Goal: Information Seeking & Learning: Learn about a topic

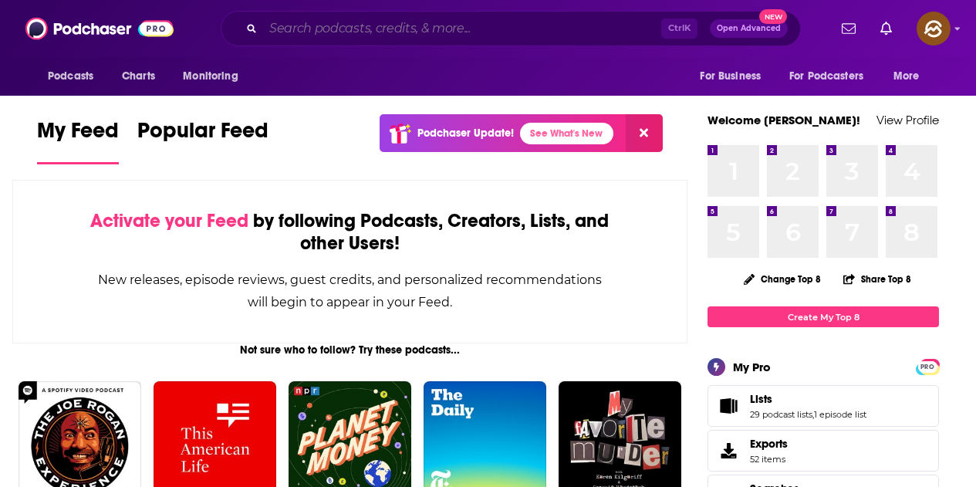
click at [402, 21] on input "Search podcasts, credits, & more..." at bounding box center [462, 28] width 398 height 25
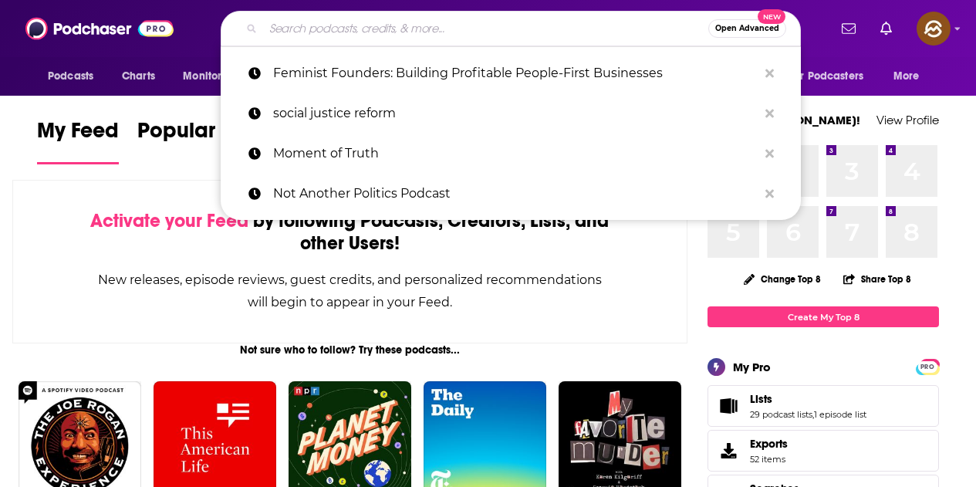
paste input "All-In Podcast"
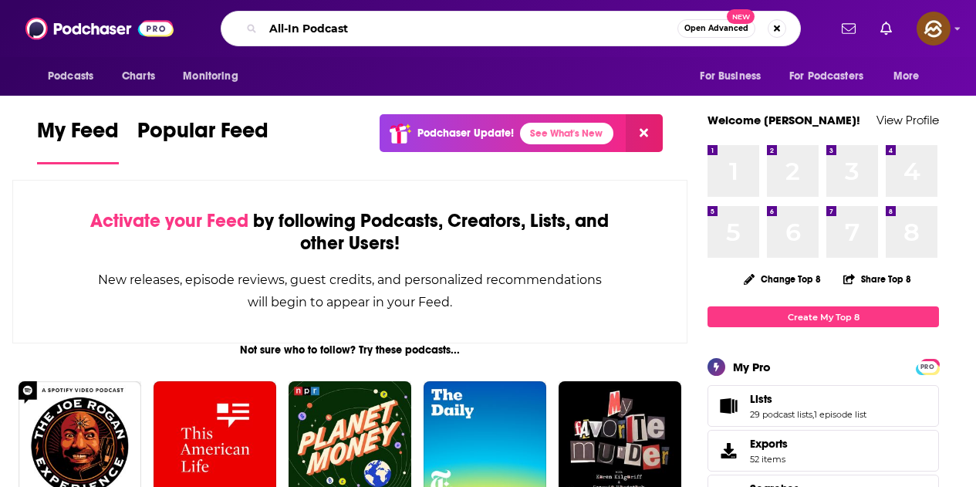
type input "All-In Podcast"
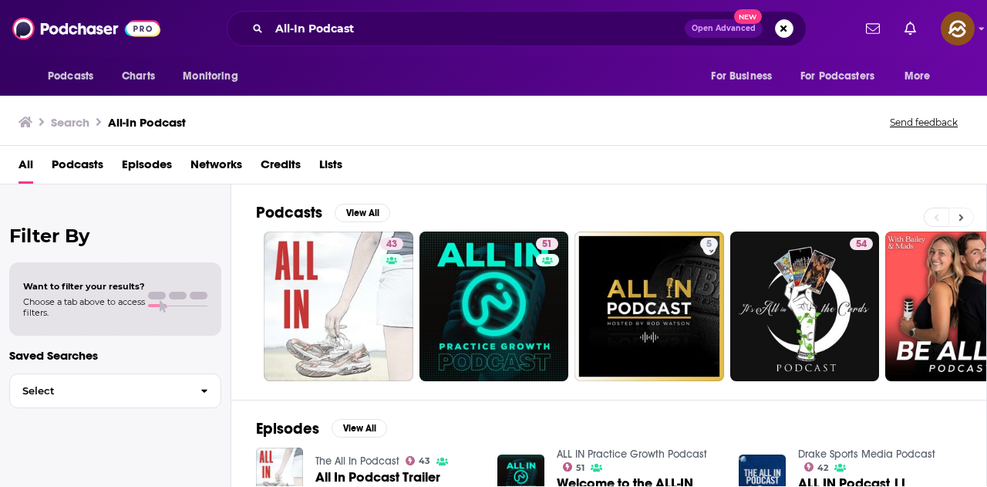
click at [969, 221] on button at bounding box center [961, 217] width 25 height 19
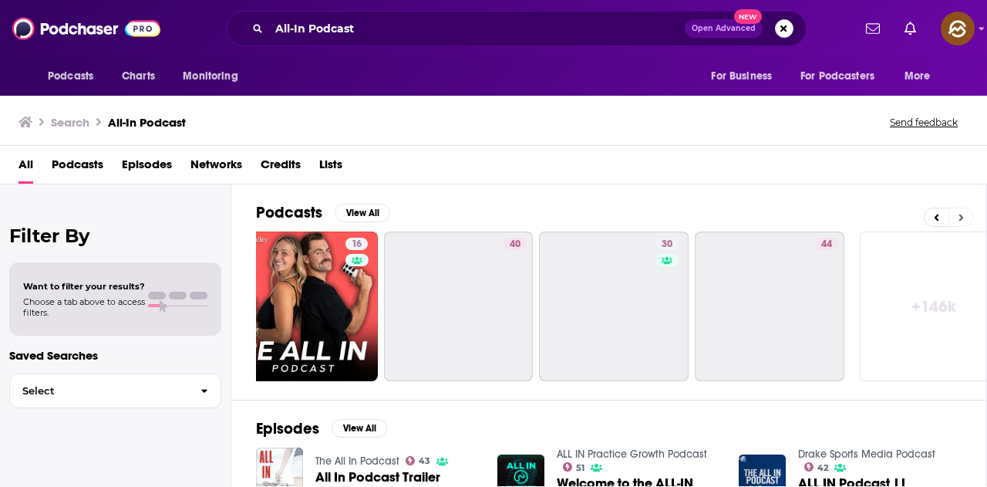
scroll to position [0, 686]
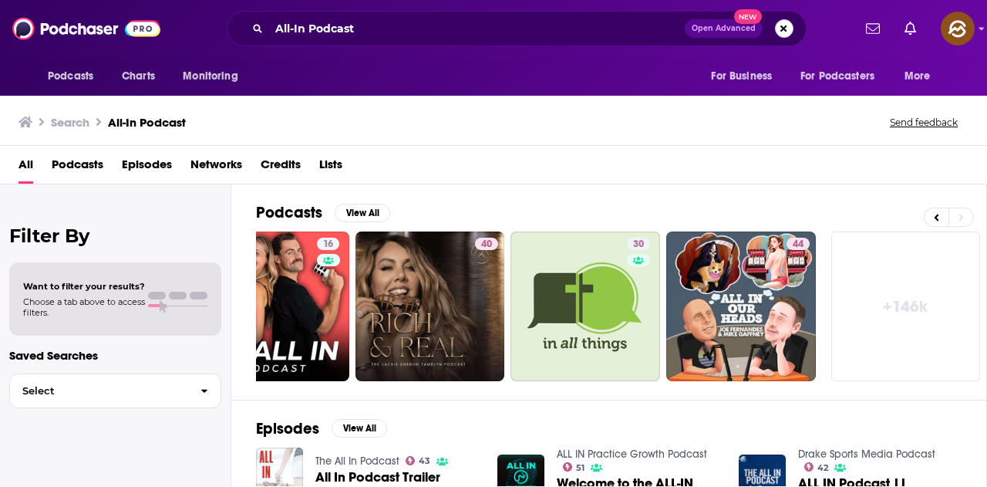
click at [782, 34] on button "Search podcasts, credits, & more..." at bounding box center [784, 28] width 19 height 19
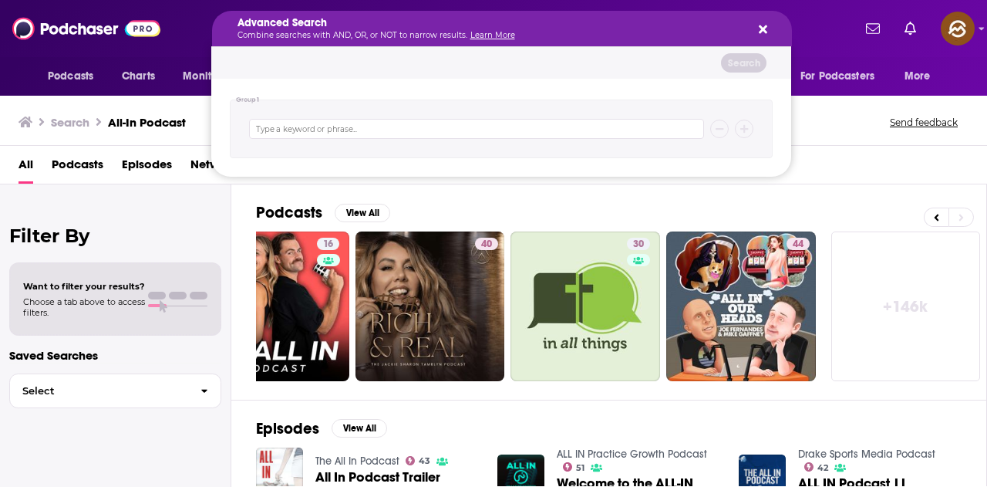
click at [761, 25] on icon "Search podcasts, credits, & more..." at bounding box center [763, 29] width 8 height 8
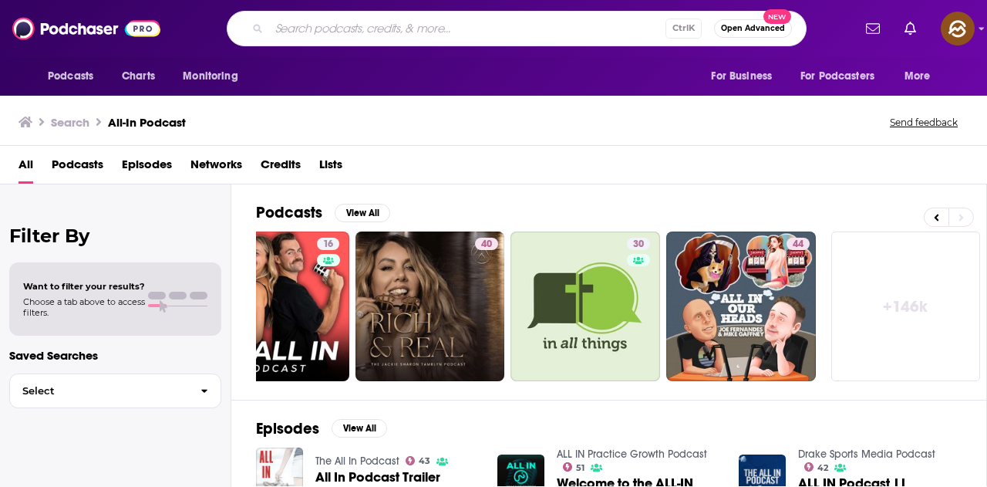
click at [423, 26] on input "Search podcasts, credits, & more..." at bounding box center [467, 28] width 397 height 25
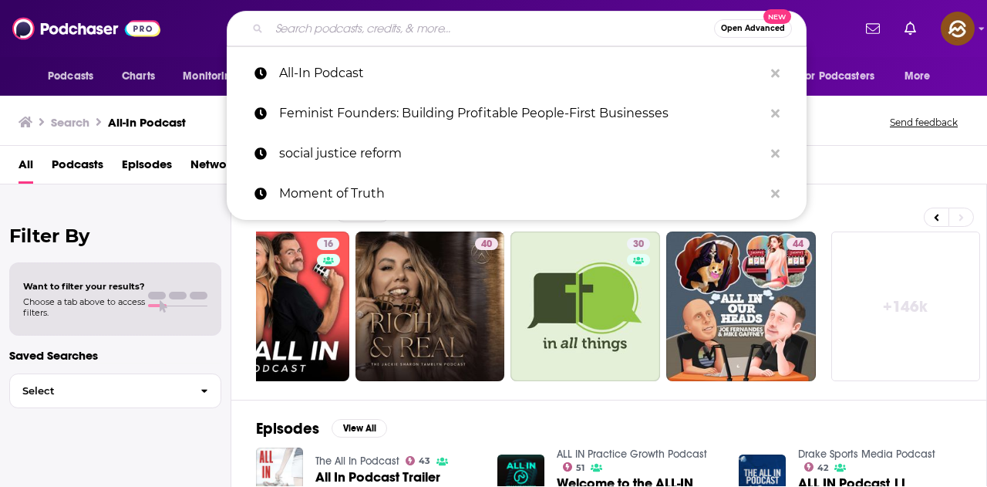
paste input "Bg2 Pod"
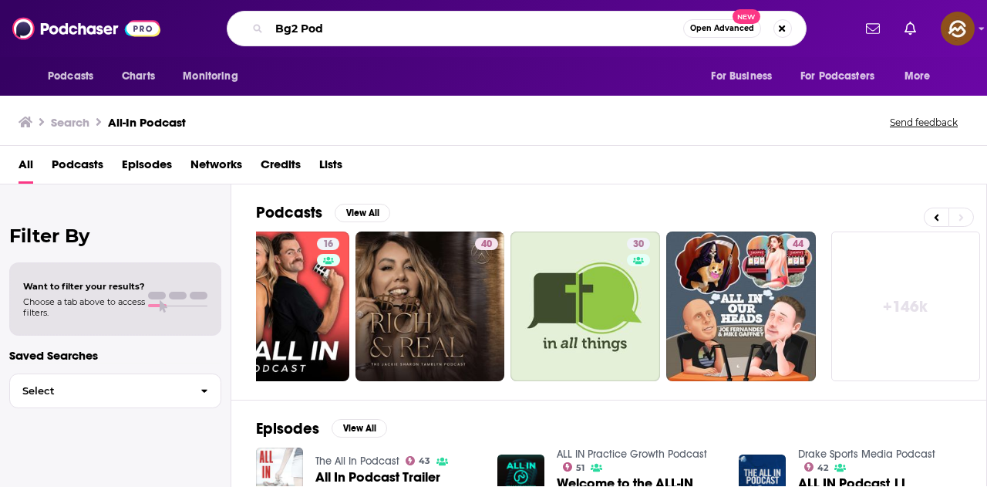
type input "Bg2 Pod"
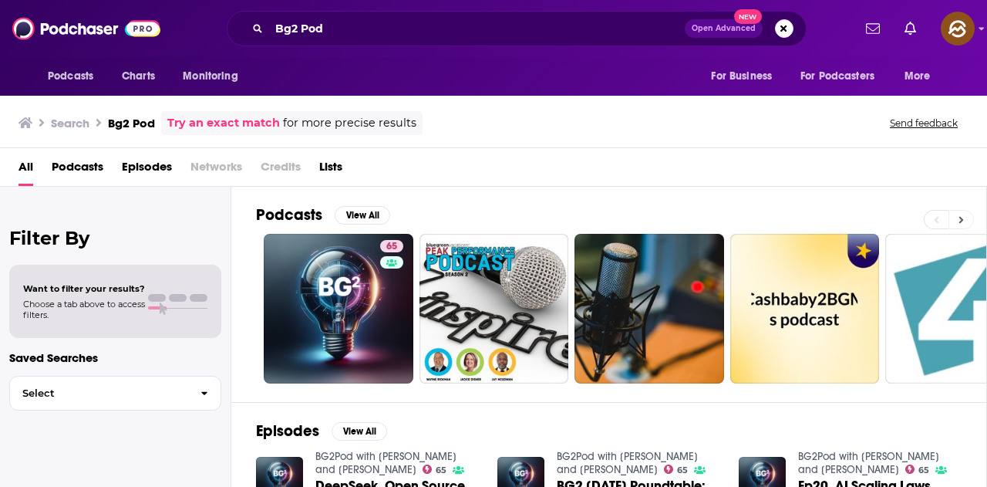
click at [963, 228] on button at bounding box center [961, 219] width 25 height 19
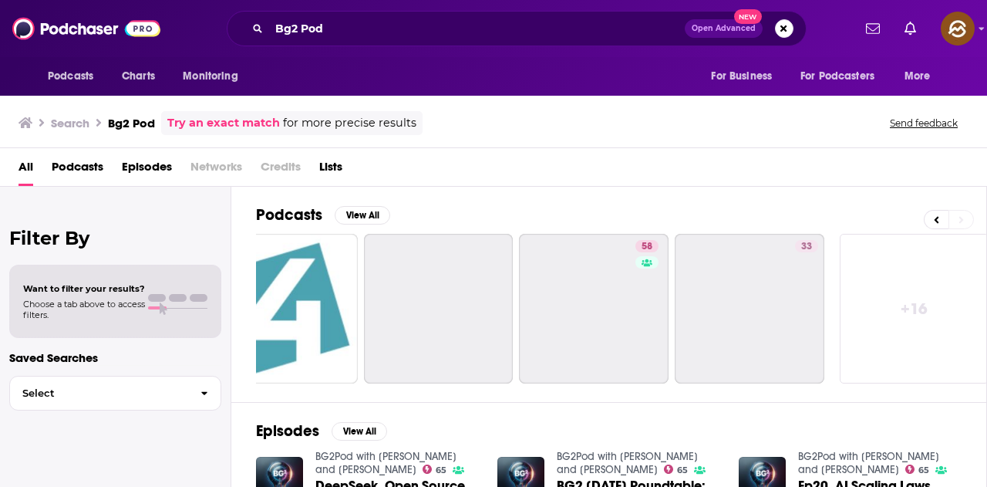
scroll to position [0, 686]
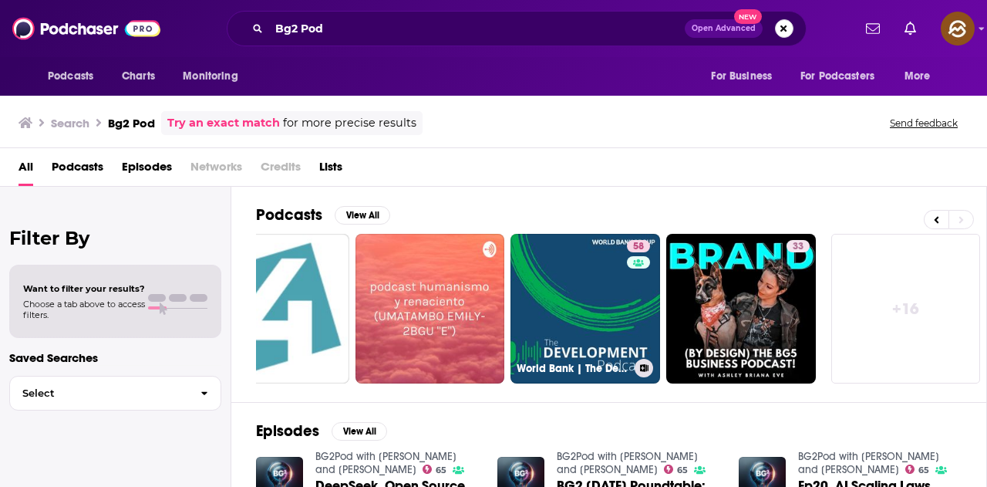
drag, startPoint x: 624, startPoint y: 309, endPoint x: 791, endPoint y: 27, distance: 327.8
click at [791, 27] on button "Search podcasts, credits, & more..." at bounding box center [784, 28] width 19 height 19
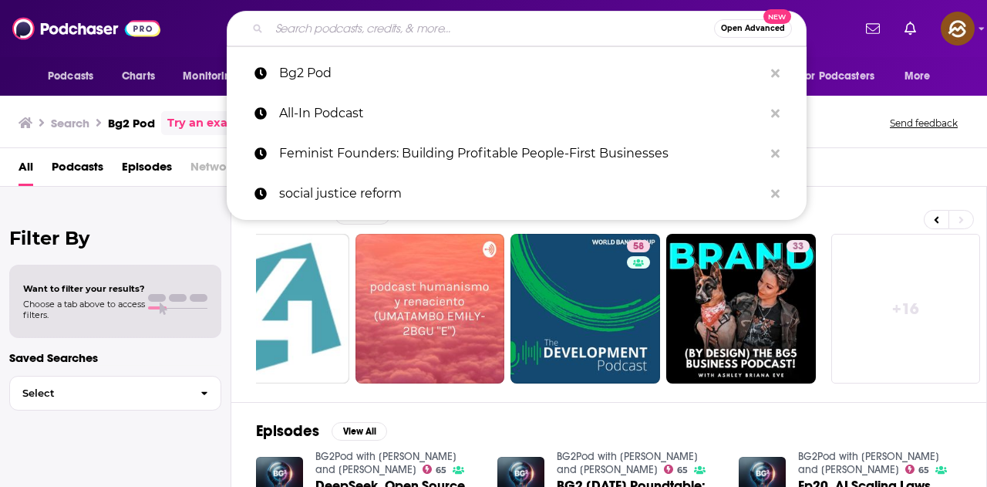
paste input "Clockwise"
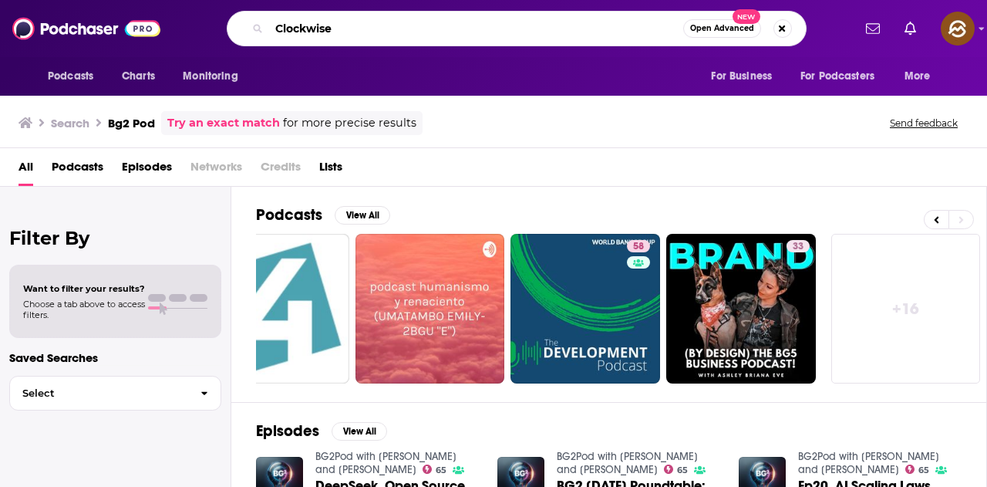
type input "Clockwise"
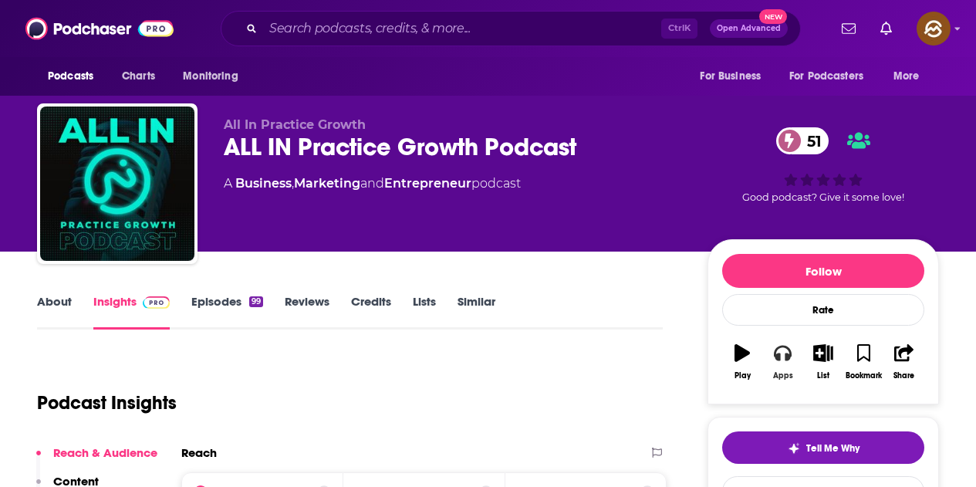
click at [771, 361] on button "Apps" at bounding box center [782, 362] width 40 height 56
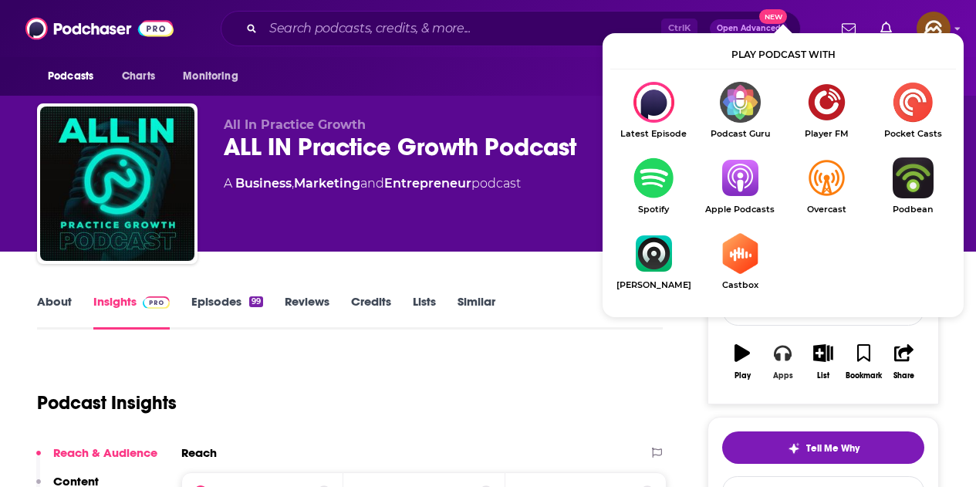
scroll to position [77, 0]
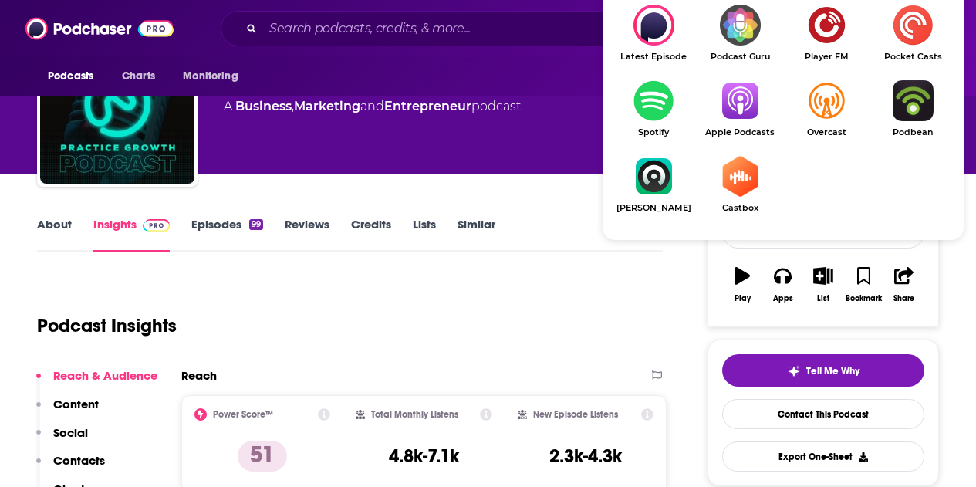
click at [739, 81] on img "Show Listen On dropdown" at bounding box center [740, 100] width 86 height 41
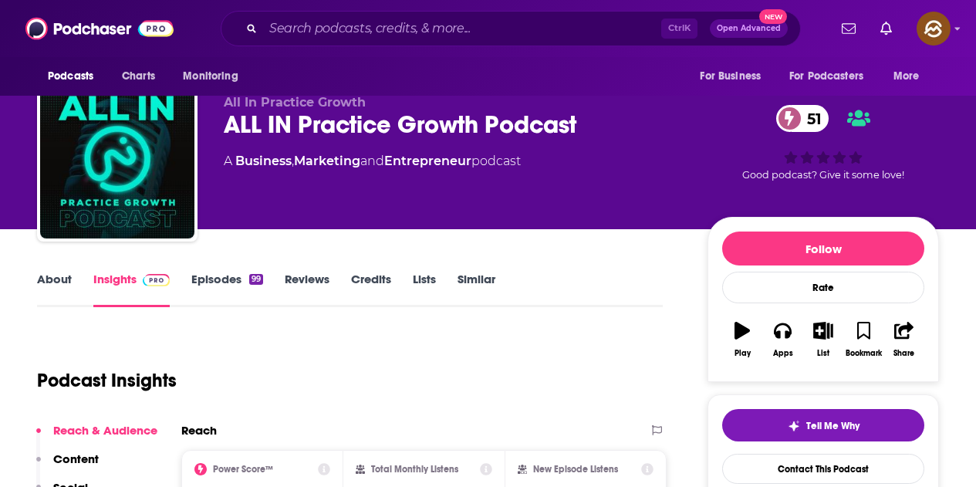
scroll to position [0, 0]
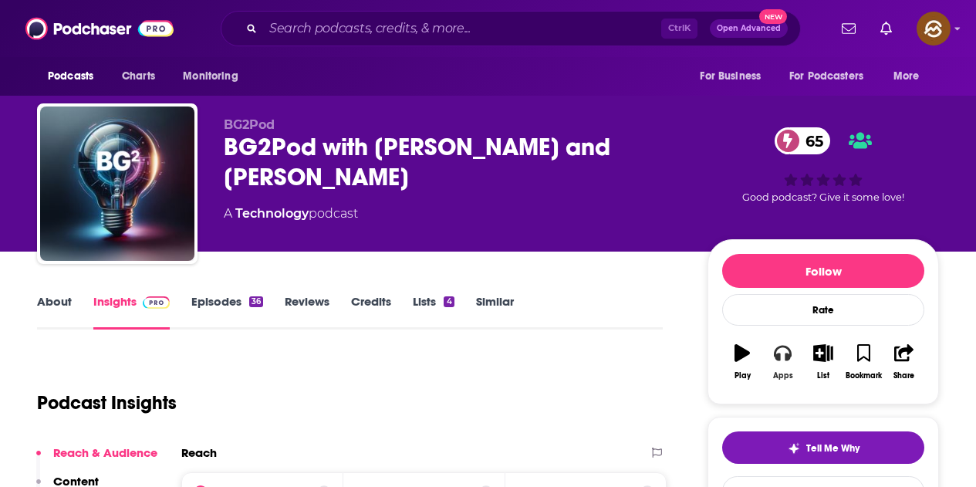
click at [785, 371] on div "Apps" at bounding box center [783, 375] width 20 height 9
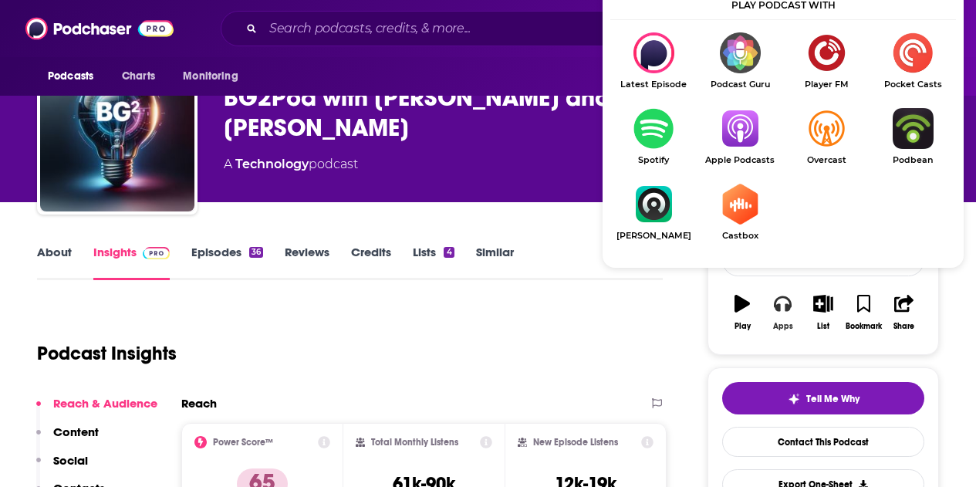
scroll to position [77, 0]
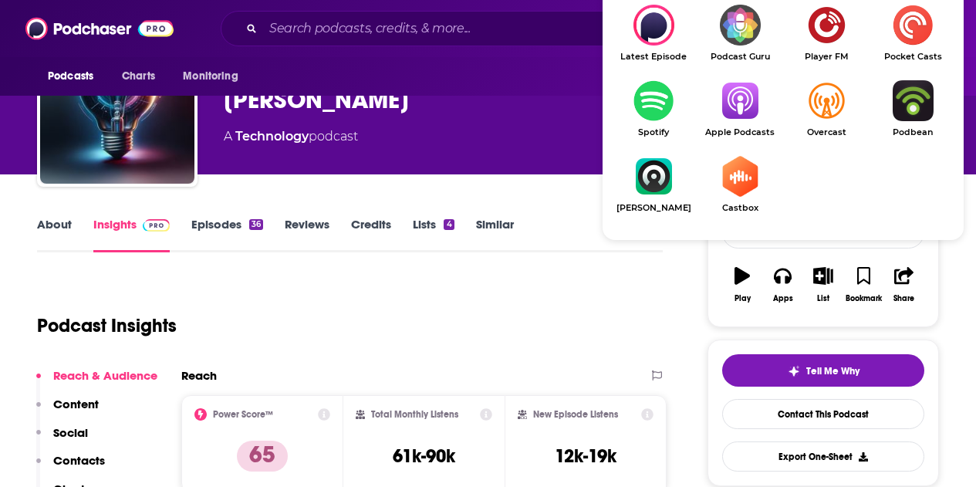
click at [734, 105] on img "Show Listen On dropdown" at bounding box center [740, 100] width 86 height 41
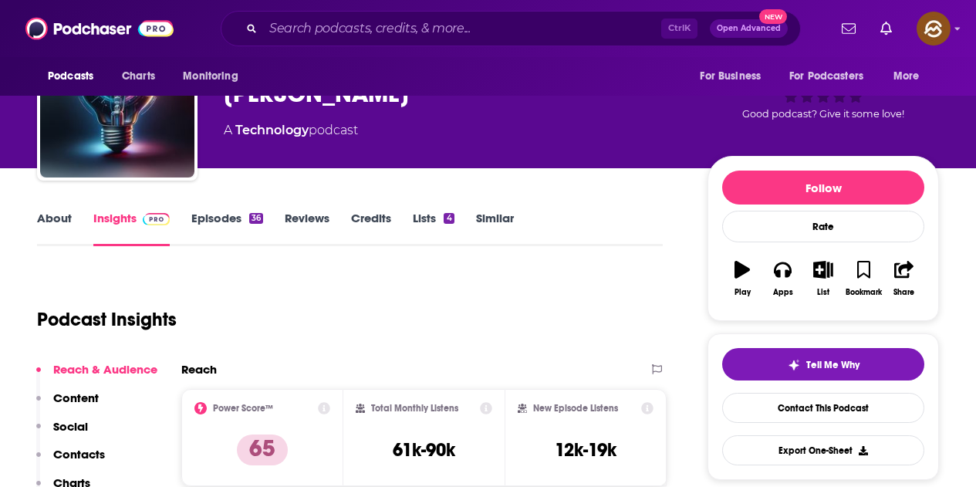
scroll to position [0, 0]
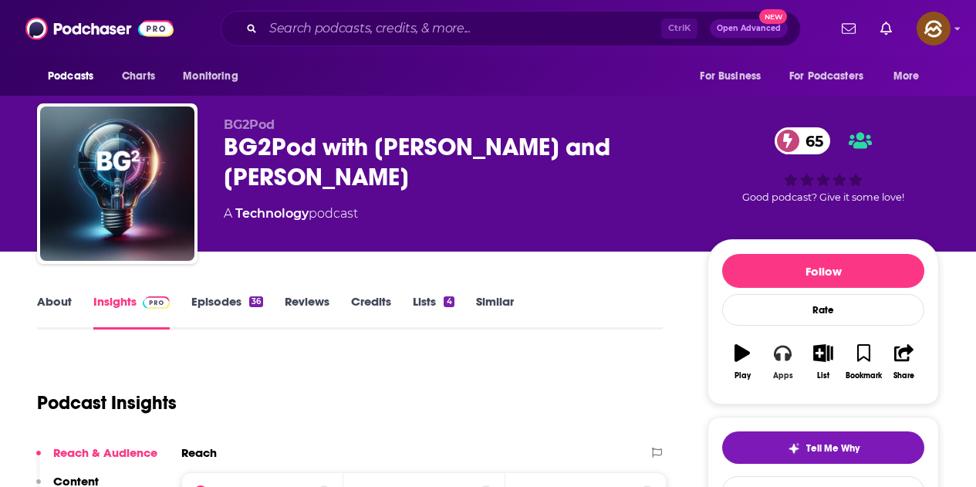
click at [795, 361] on button "Apps" at bounding box center [782, 362] width 40 height 56
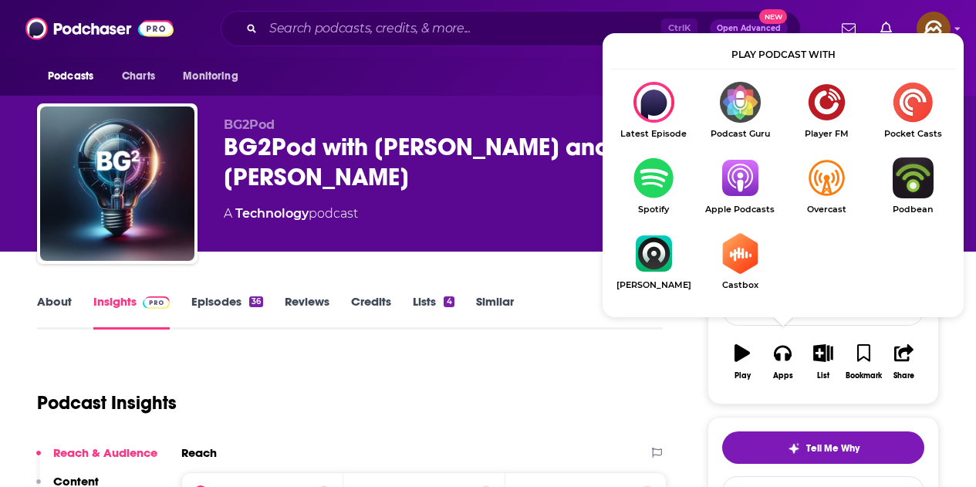
click at [750, 182] on img "Show Listen On dropdown" at bounding box center [740, 177] width 86 height 41
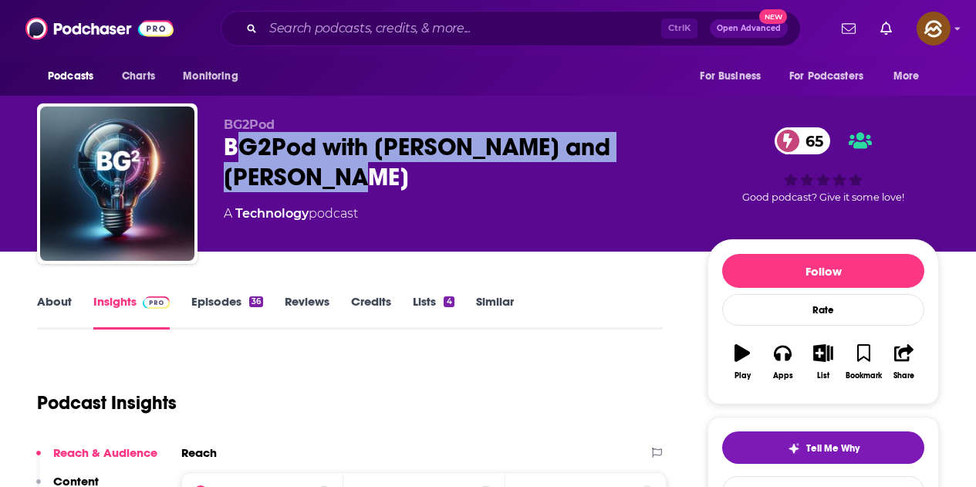
drag, startPoint x: 231, startPoint y: 138, endPoint x: 281, endPoint y: 169, distance: 58.2
click at [282, 167] on div "BG2Pod with Brad Gerstner and Bill Gurley 65" at bounding box center [453, 162] width 459 height 60
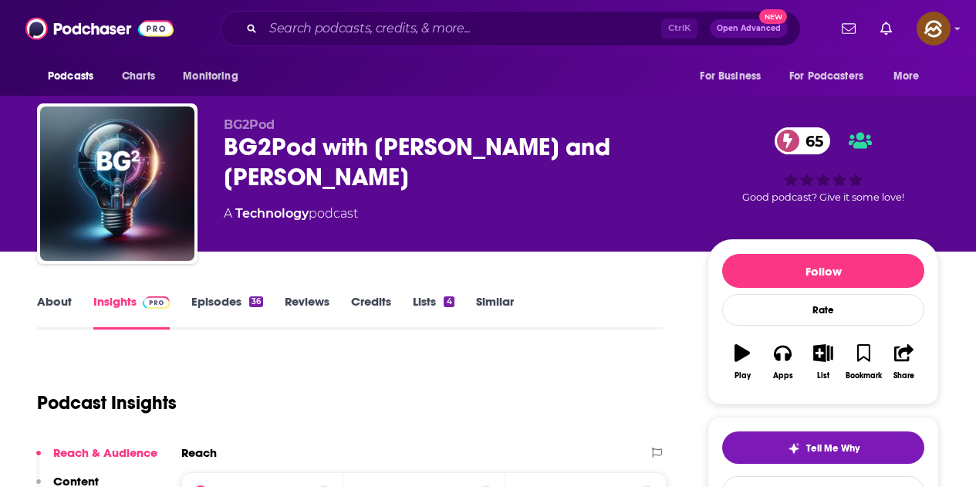
click at [349, 173] on div "BG2Pod with Brad Gerstner and Bill Gurley 65" at bounding box center [453, 162] width 459 height 60
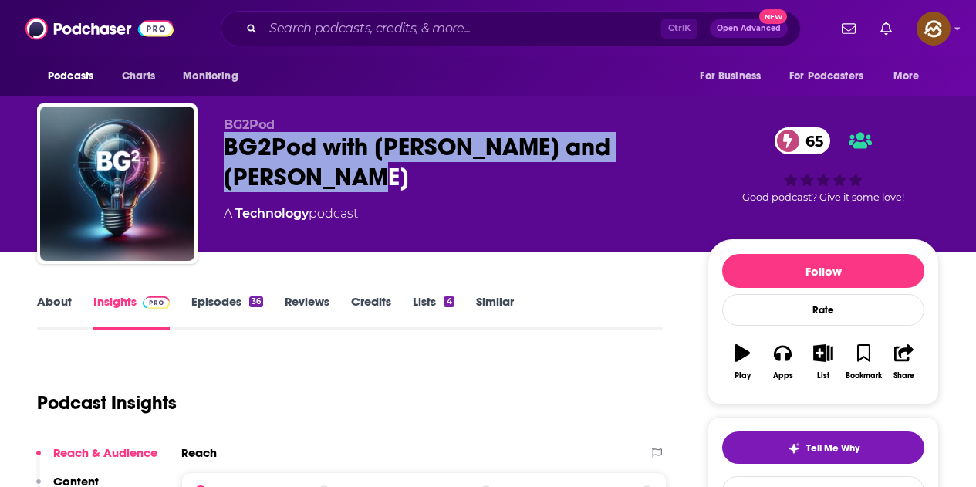
drag, startPoint x: 225, startPoint y: 150, endPoint x: 301, endPoint y: 184, distance: 82.6
click at [301, 184] on div "BG2Pod with Brad Gerstner and Bill Gurley 65" at bounding box center [453, 162] width 459 height 60
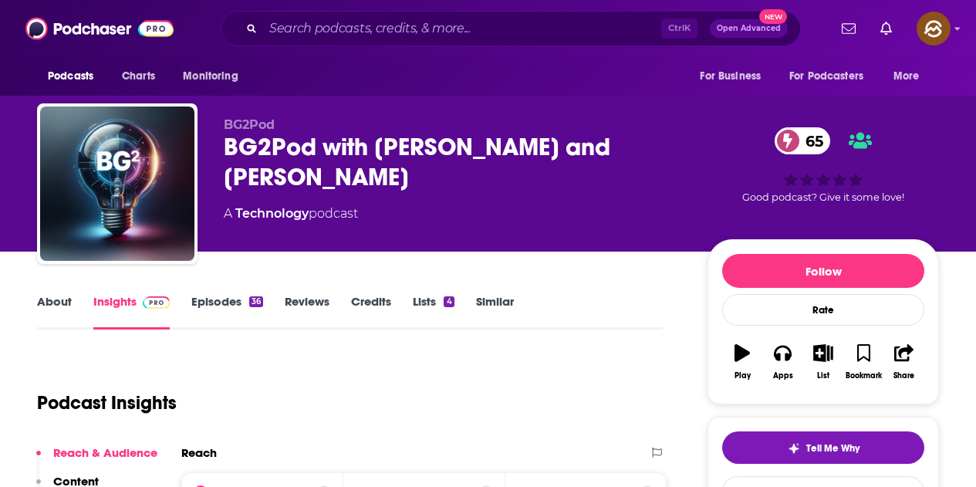
click at [506, 199] on div "BG2Pod BG2Pod with Brad Gerstner and Bill Gurley 65 A Technology podcast" at bounding box center [453, 178] width 459 height 123
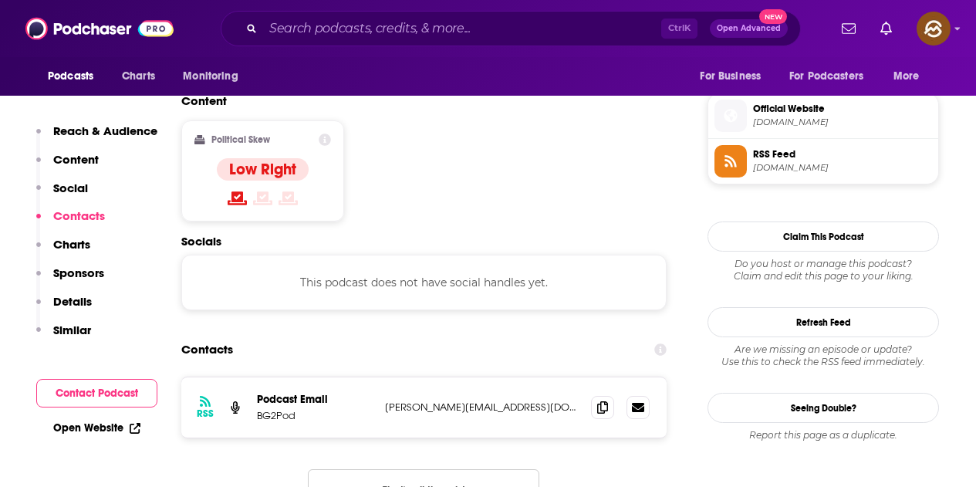
scroll to position [1389, 0]
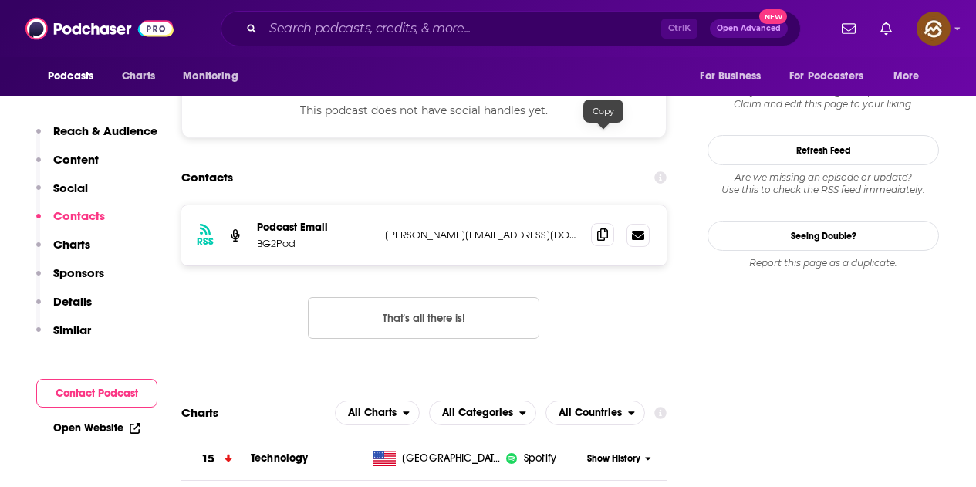
click at [602, 228] on icon at bounding box center [602, 234] width 11 height 12
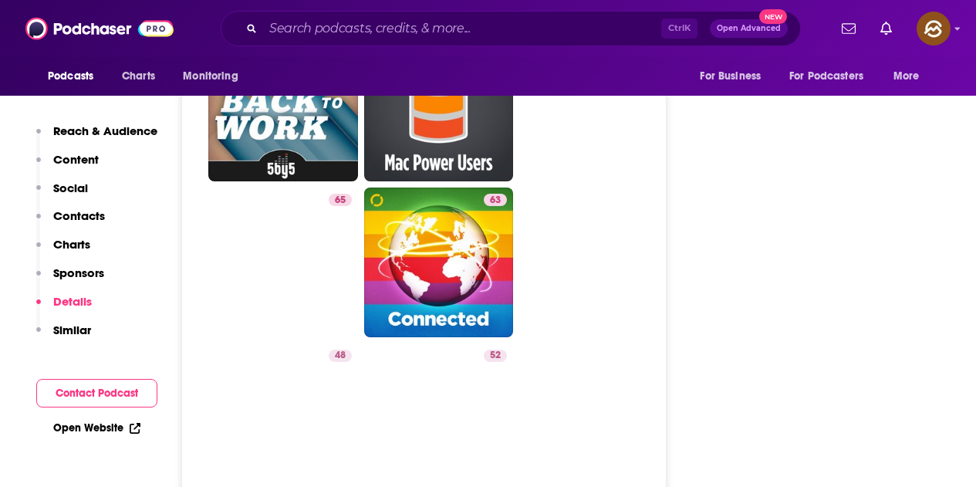
scroll to position [3394, 0]
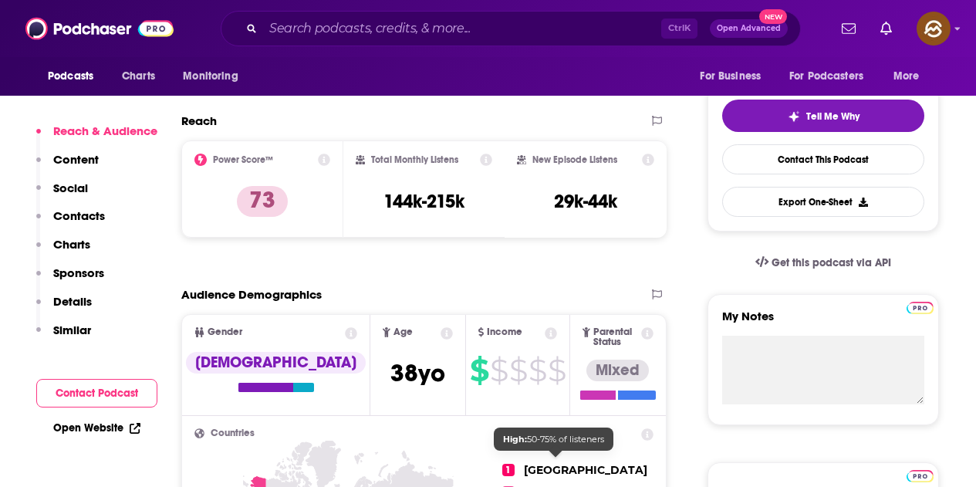
scroll to position [309, 0]
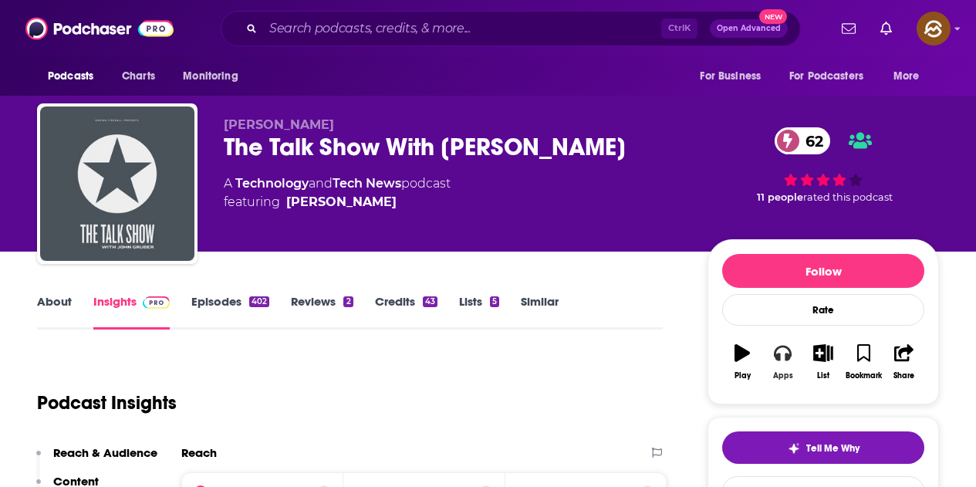
click at [785, 354] on icon "button" at bounding box center [782, 353] width 17 height 15
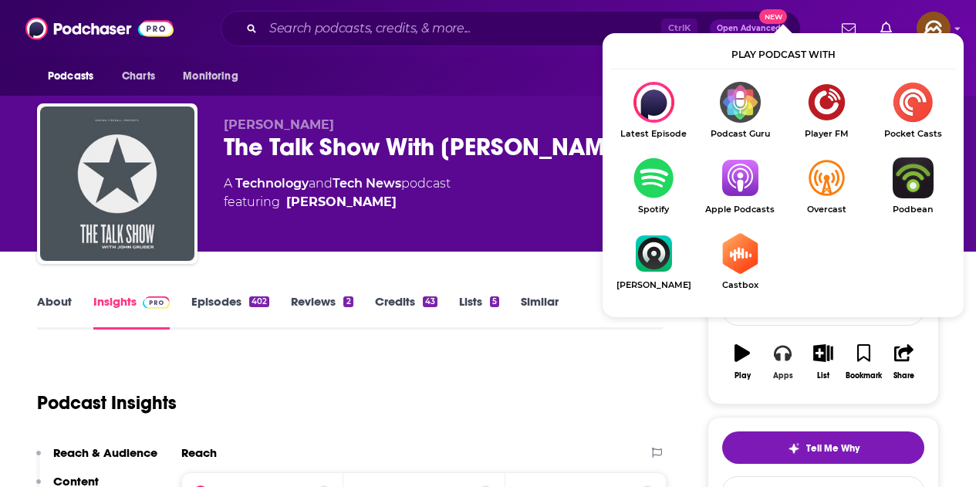
scroll to position [77, 0]
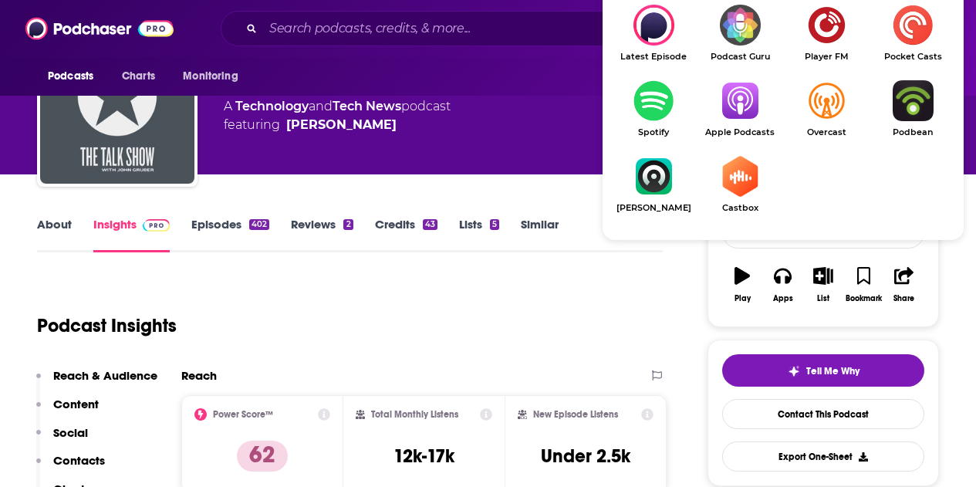
click at [746, 108] on img "Show Listen On dropdown" at bounding box center [740, 100] width 86 height 41
